Goal: Task Accomplishment & Management: Complete application form

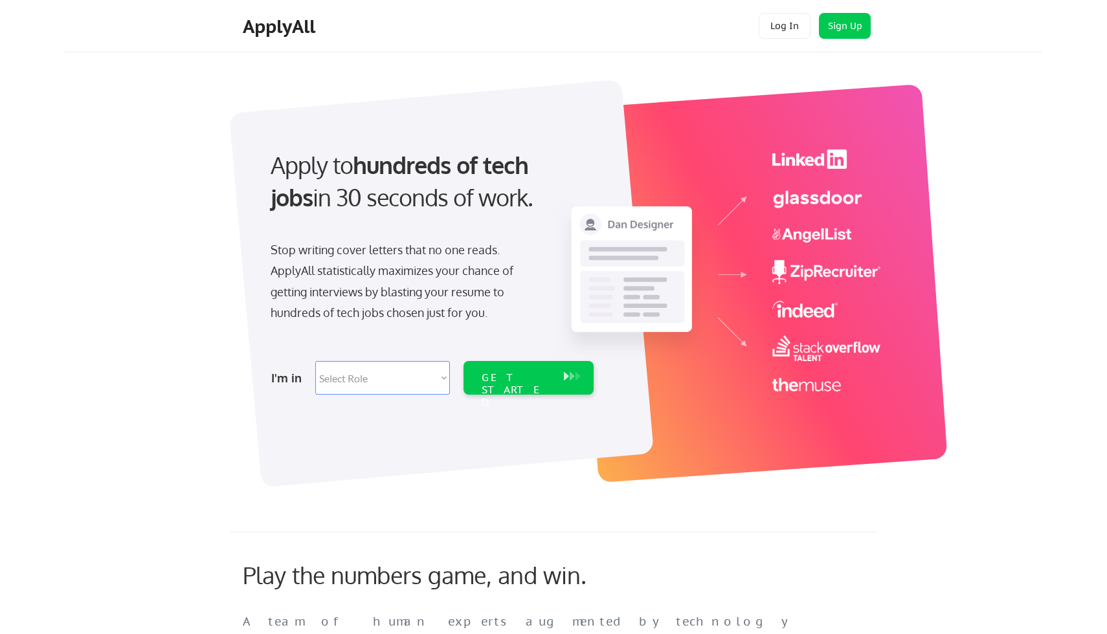
click at [357, 379] on select "Select Role Software Engineering Product Management Customer Success Sales UI/U…" at bounding box center [382, 378] width 135 height 34
select select ""engineering""
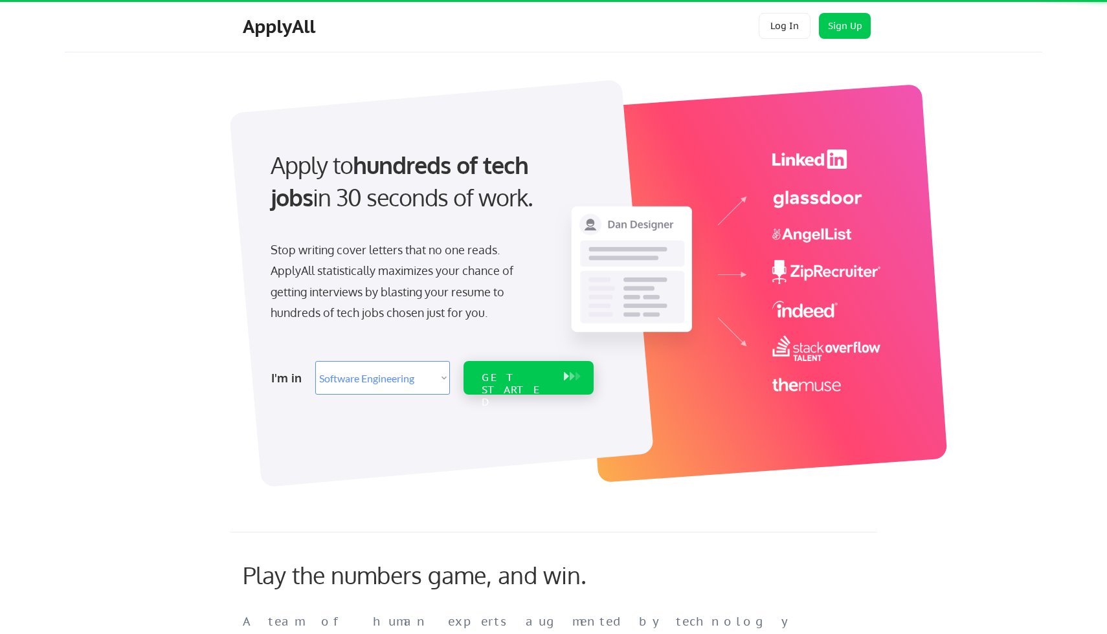
click at [525, 371] on div "GET STARTED" at bounding box center [515, 390] width 69 height 38
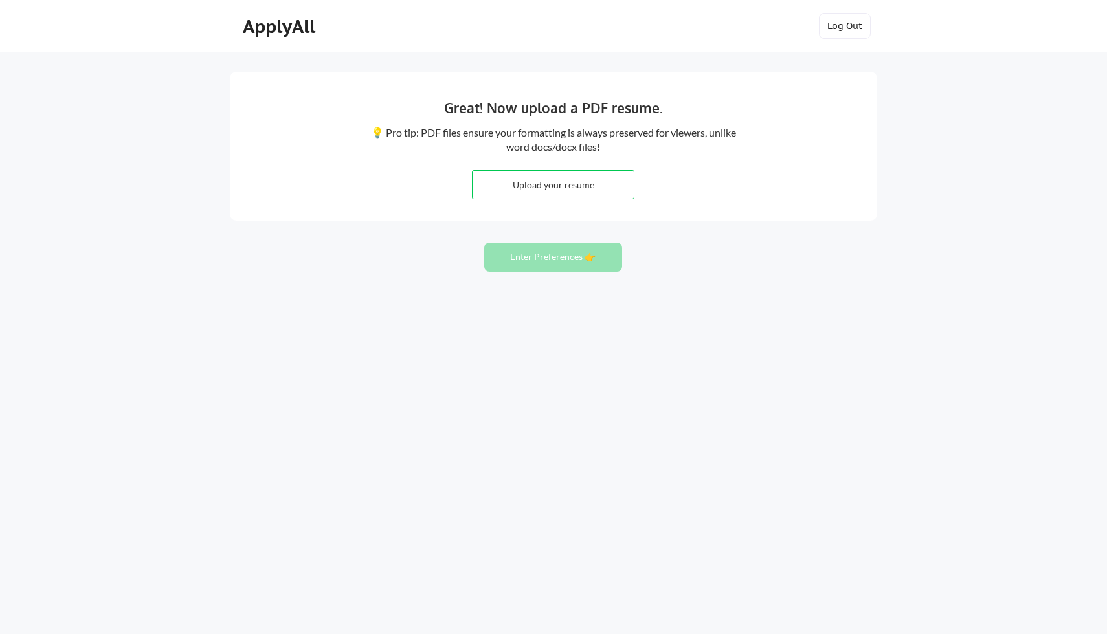
click at [553, 184] on input "file" at bounding box center [552, 185] width 161 height 28
type input "C:\fakepath\resume 2025.pdf"
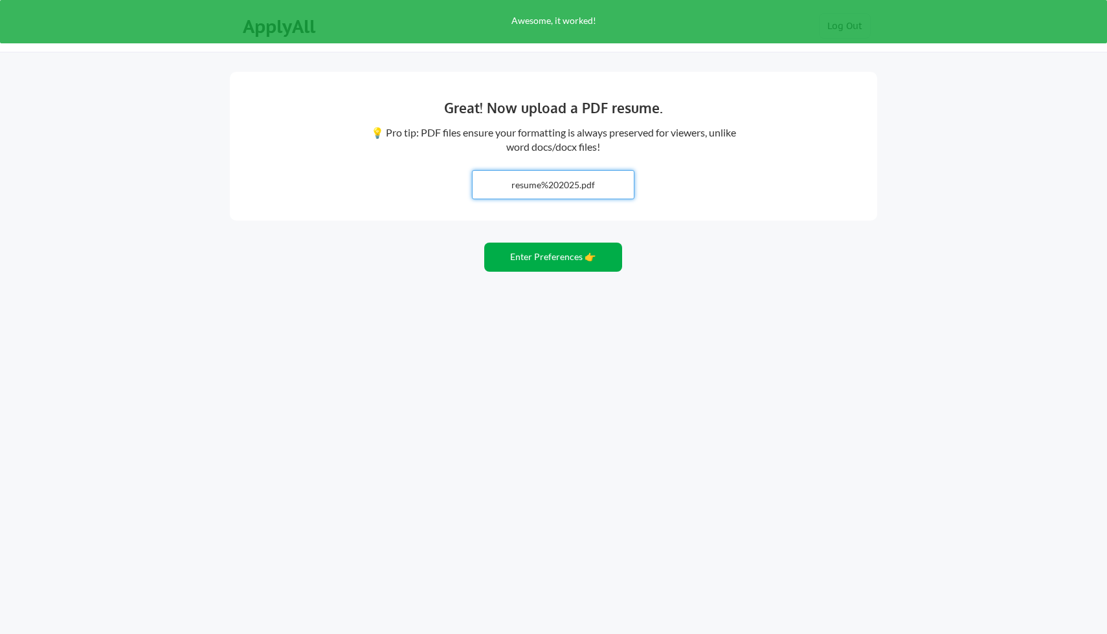
click at [547, 259] on button "Enter Preferences 👉" at bounding box center [553, 257] width 138 height 29
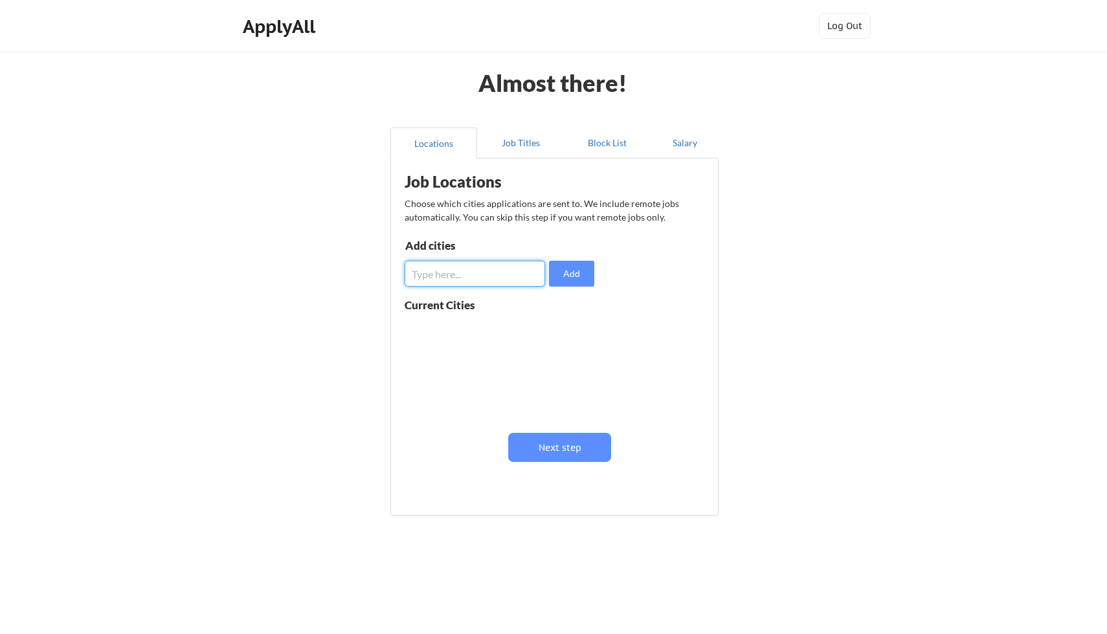
click at [480, 273] on input "input" at bounding box center [474, 274] width 140 height 26
type input "remote"
click at [574, 275] on button "Add" at bounding box center [571, 274] width 45 height 26
click at [488, 273] on input "input" at bounding box center [474, 274] width 140 height 26
click at [526, 448] on button "Next step" at bounding box center [559, 447] width 103 height 29
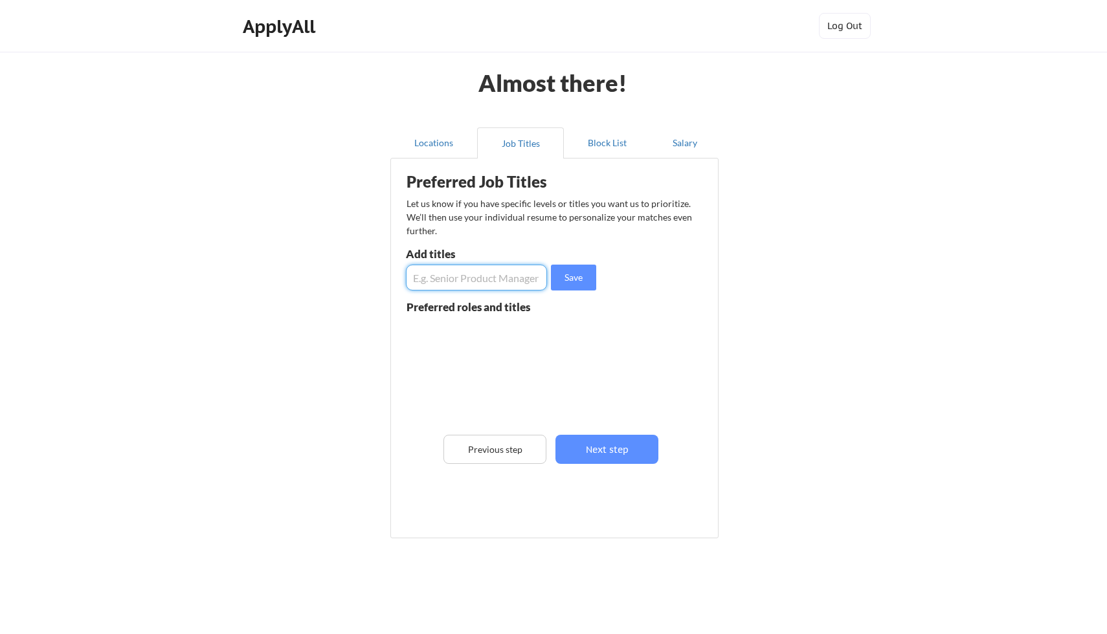
click at [475, 278] on input "input" at bounding box center [476, 278] width 141 height 26
type input "Quality Assurance engineer"
click at [568, 277] on button "Save" at bounding box center [573, 278] width 45 height 26
click at [487, 277] on input "input" at bounding box center [476, 278] width 141 height 26
type input "W"
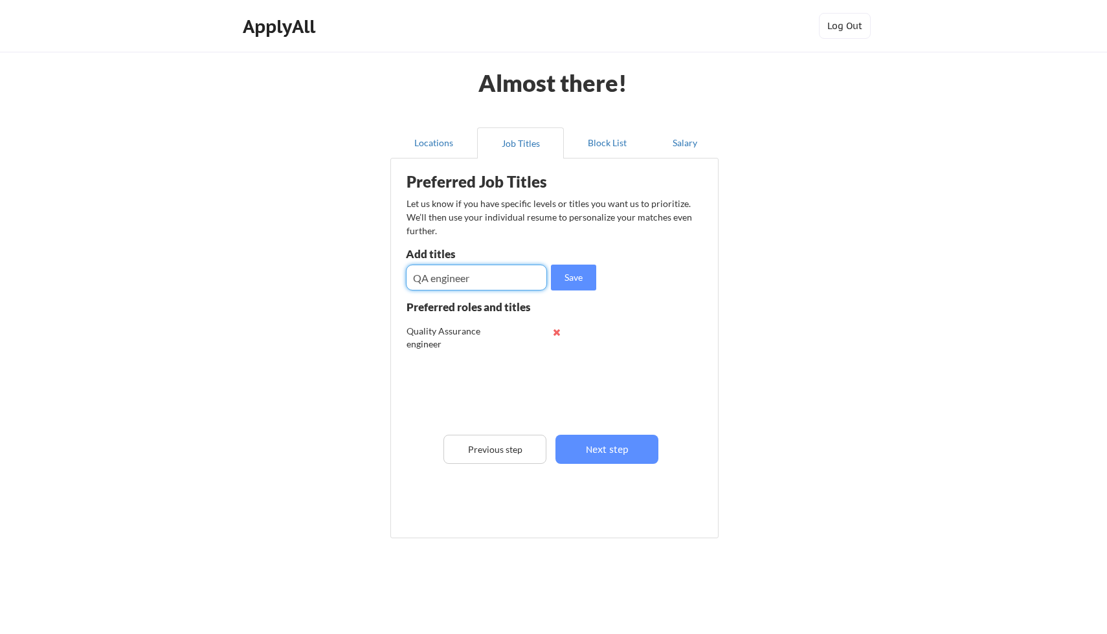
type input "QA engineer"
click at [573, 279] on button "Save" at bounding box center [573, 278] width 45 height 26
click at [491, 272] on input "input" at bounding box center [476, 278] width 141 height 26
type input "Automation engineer"
click at [561, 280] on button "Save" at bounding box center [573, 278] width 45 height 26
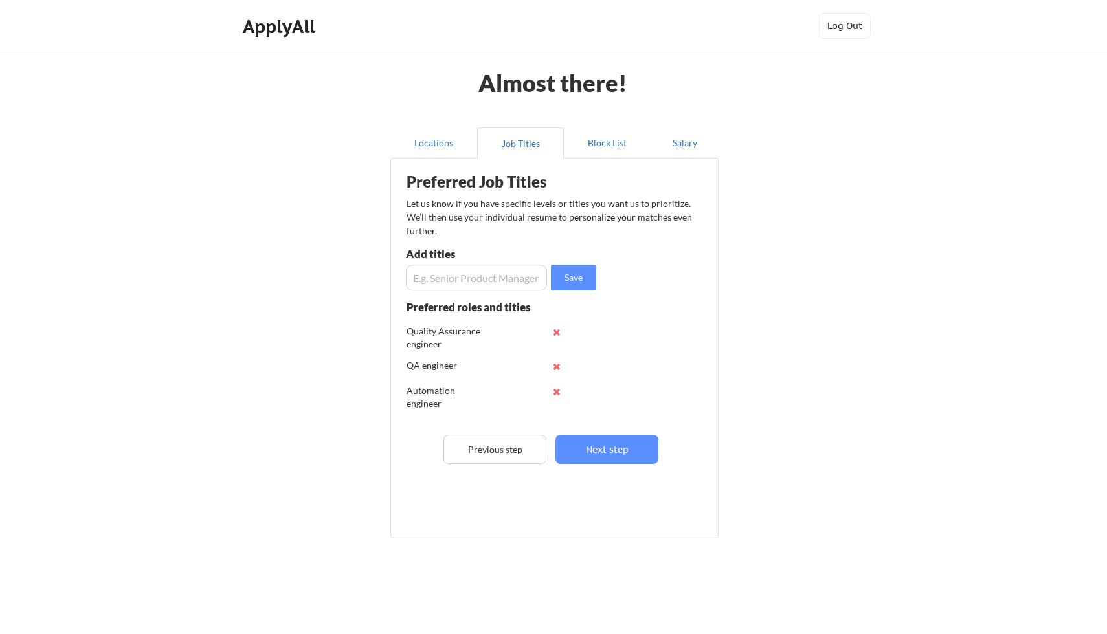
click at [492, 267] on input "input" at bounding box center [476, 278] width 141 height 26
click at [608, 444] on button "Next step" at bounding box center [606, 449] width 103 height 29
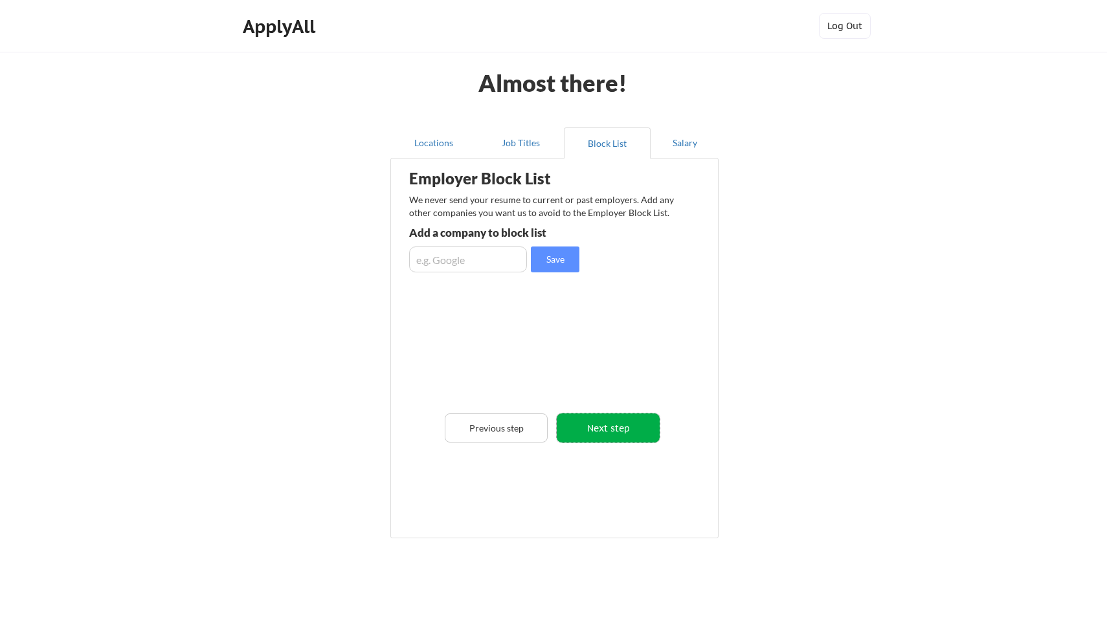
click at [591, 427] on button "Next step" at bounding box center [608, 427] width 103 height 29
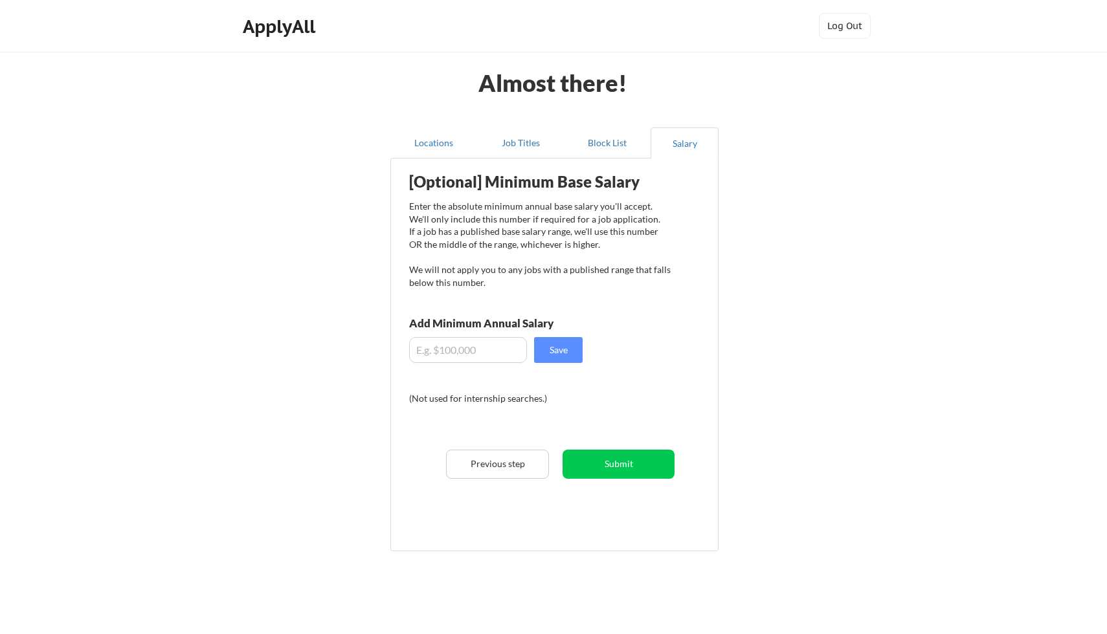
click at [451, 348] on input "input" at bounding box center [468, 350] width 118 height 26
type input "-$"
click at [421, 350] on input "input" at bounding box center [468, 350] width 118 height 26
click at [437, 351] on input "input" at bounding box center [468, 350] width 118 height 26
type input "$100,000"
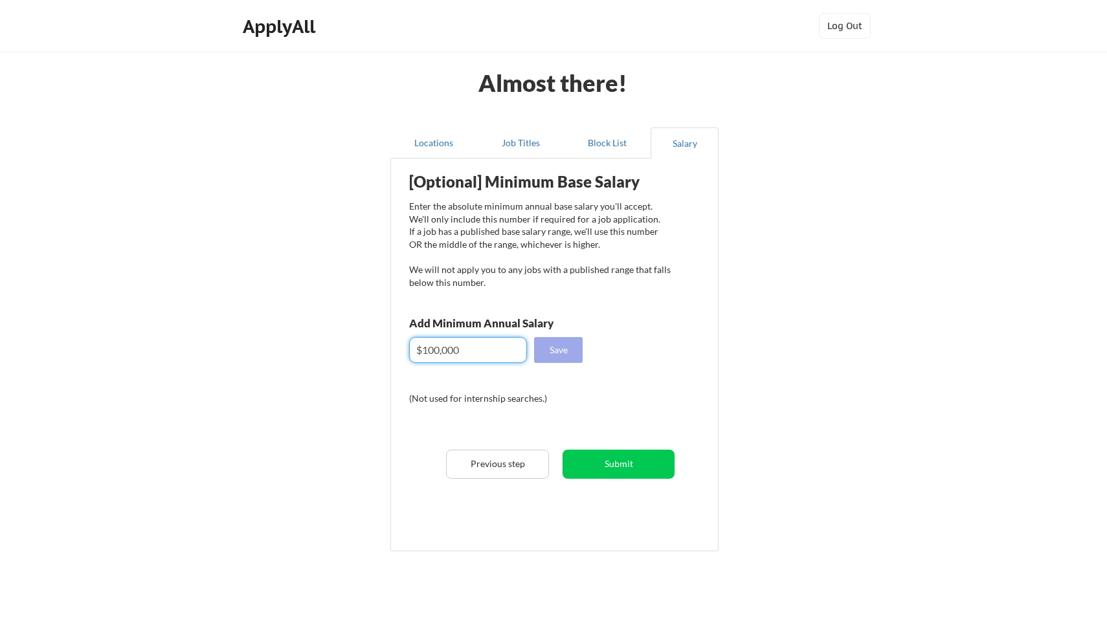
click at [568, 357] on button "Save" at bounding box center [558, 350] width 49 height 26
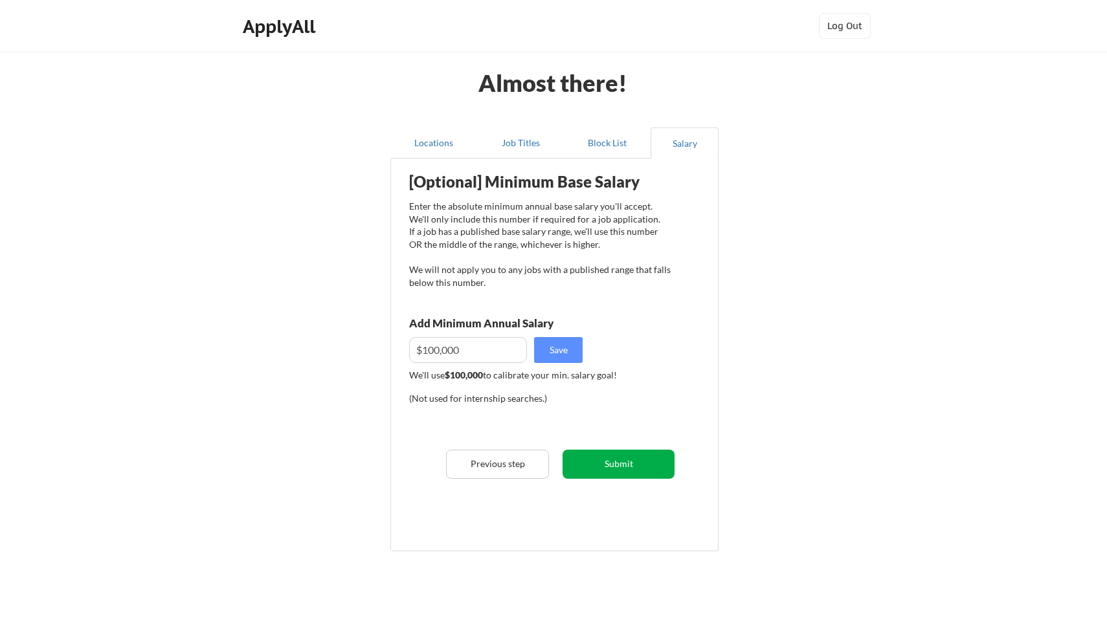
click at [592, 465] on button "Submit" at bounding box center [618, 464] width 112 height 29
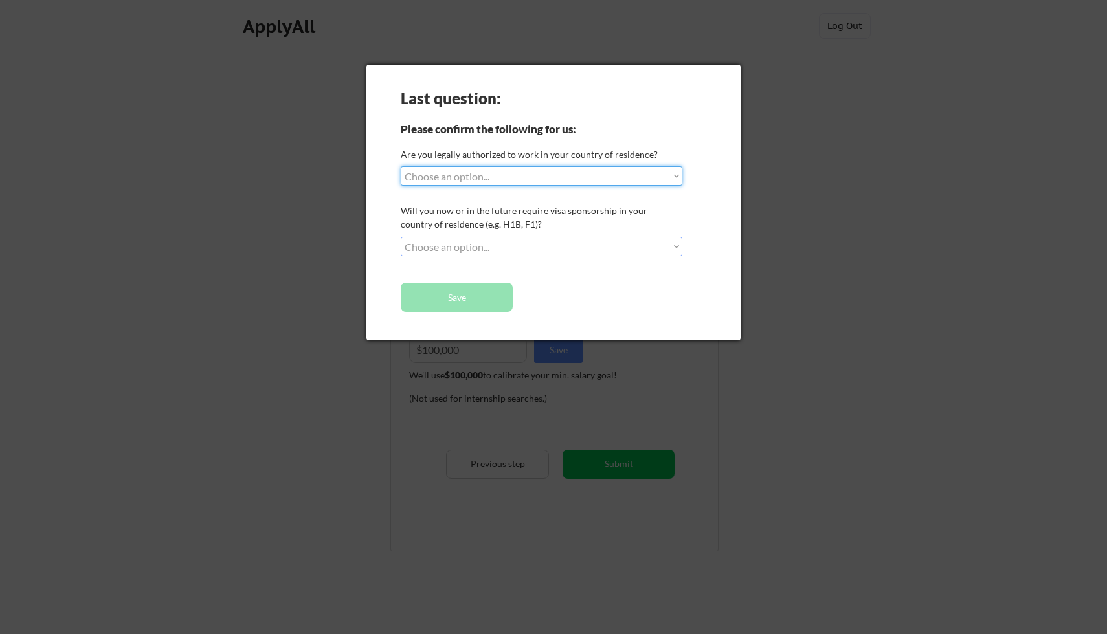
click at [518, 174] on select "Choose an option... Yes, I am a US Citizen Yes, I am a Canadian Citizen Yes, I …" at bounding box center [541, 175] width 281 height 19
select select ""yes__i_am_a_us_citizen""
click at [461, 237] on select "Choose an option... No, I will not need sponsorship Yes, I will need sponsorship" at bounding box center [541, 246] width 281 height 19
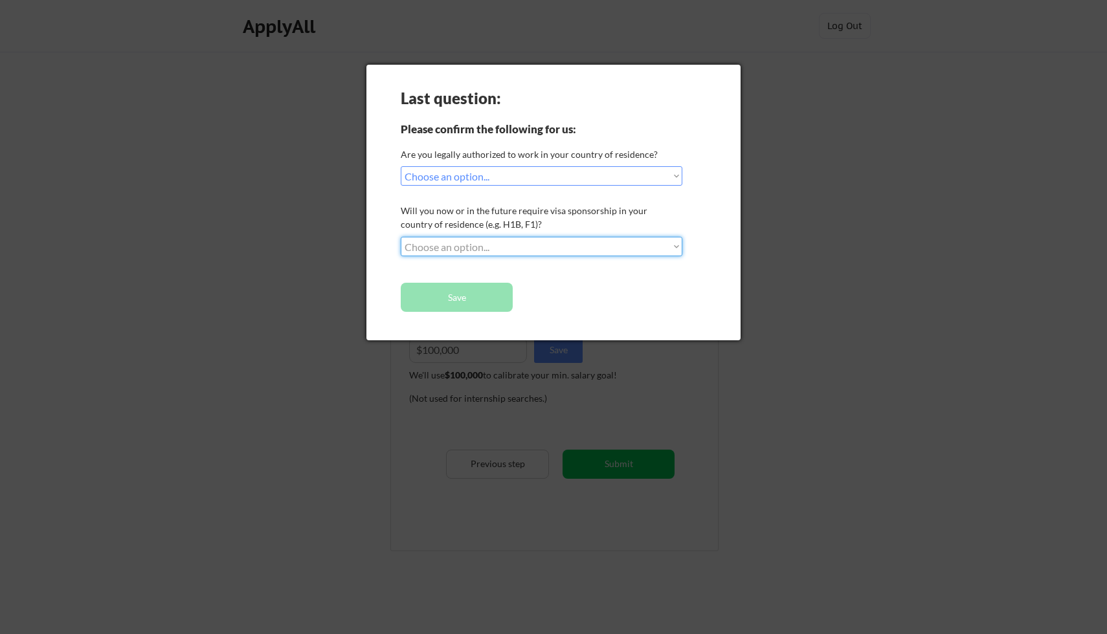
select select ""no__i_will_not_need_sponsorship""
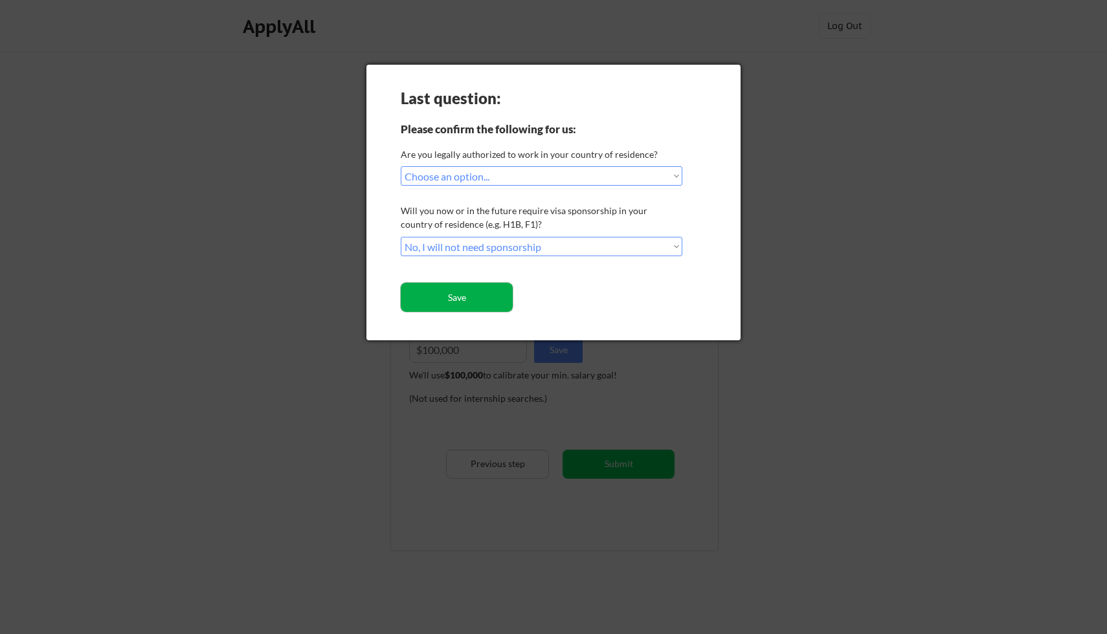
click at [451, 306] on button "Save" at bounding box center [457, 297] width 112 height 29
